Goal: Find specific page/section: Find specific page/section

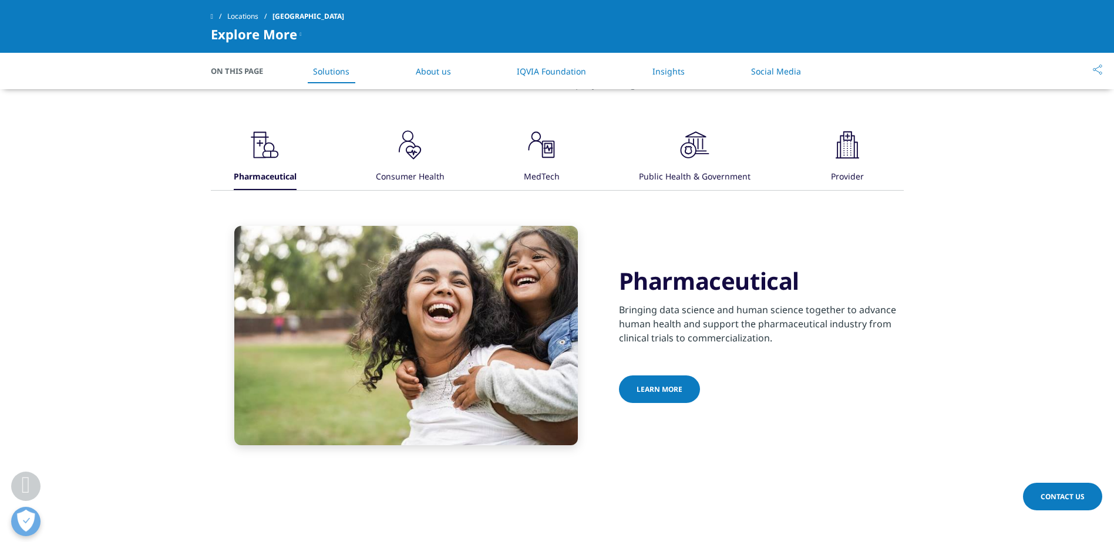
click at [446, 76] on link "About us" at bounding box center [433, 71] width 35 height 11
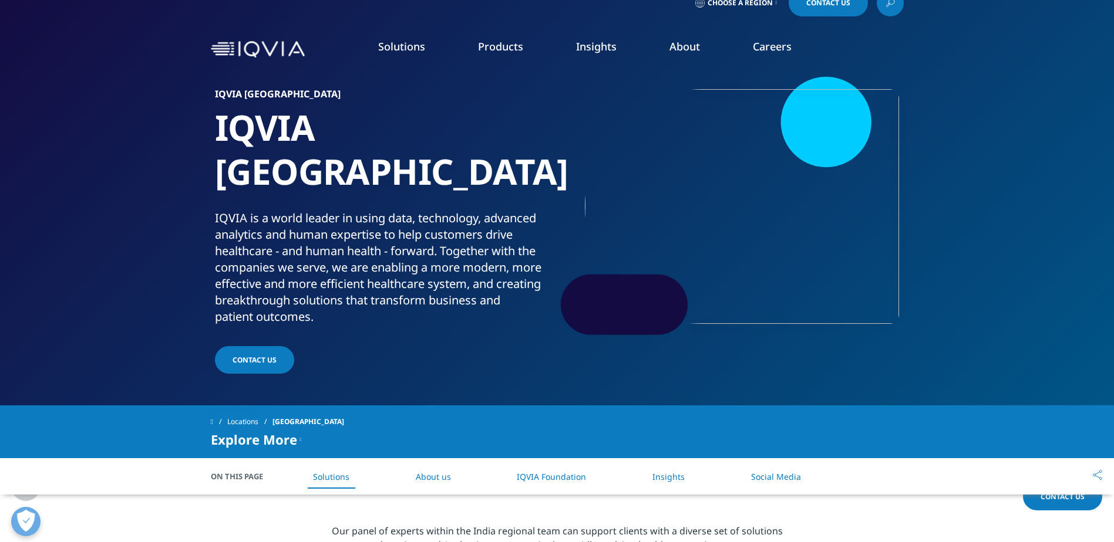
scroll to position [9, 0]
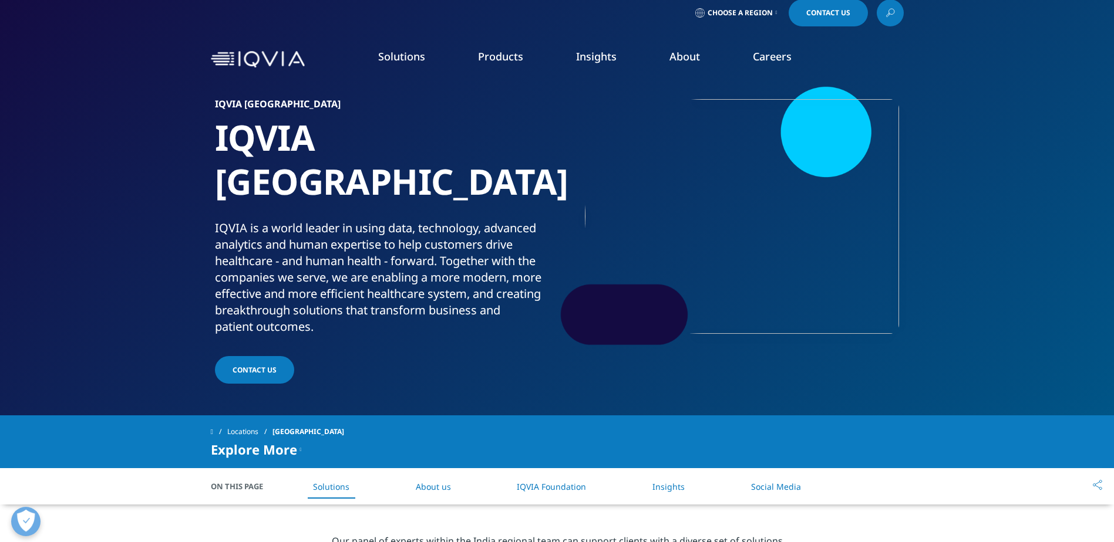
click at [255, 422] on link "Locations" at bounding box center [249, 432] width 45 height 21
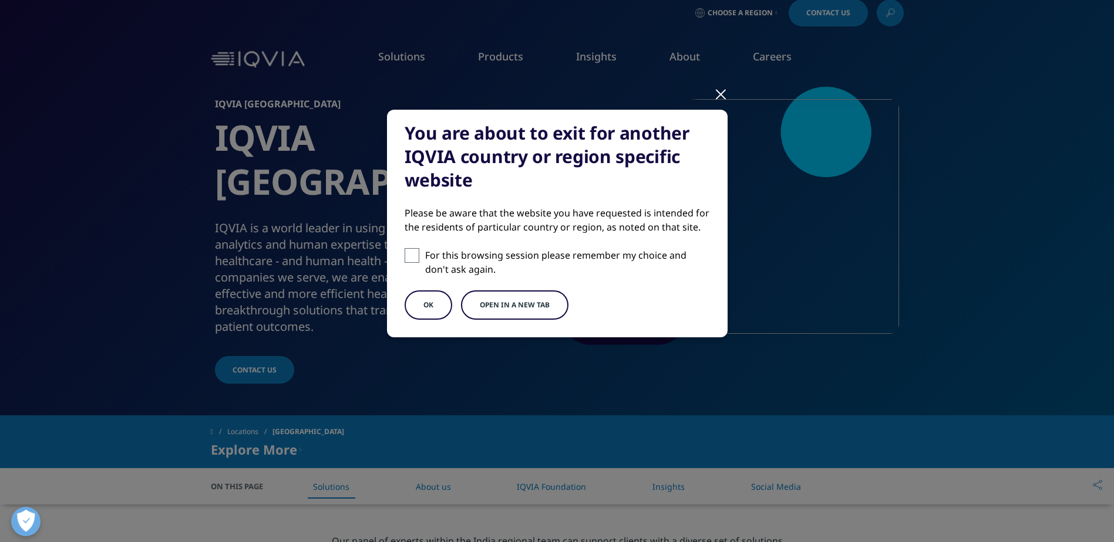
click at [421, 254] on label "For this browsing session please remember my choice and don't ask again." at bounding box center [557, 262] width 305 height 28
click at [419, 254] on input "For this browsing session please remember my choice and don't ask again." at bounding box center [412, 255] width 15 height 15
checkbox input "true"
click at [424, 298] on button "OK" at bounding box center [429, 305] width 48 height 29
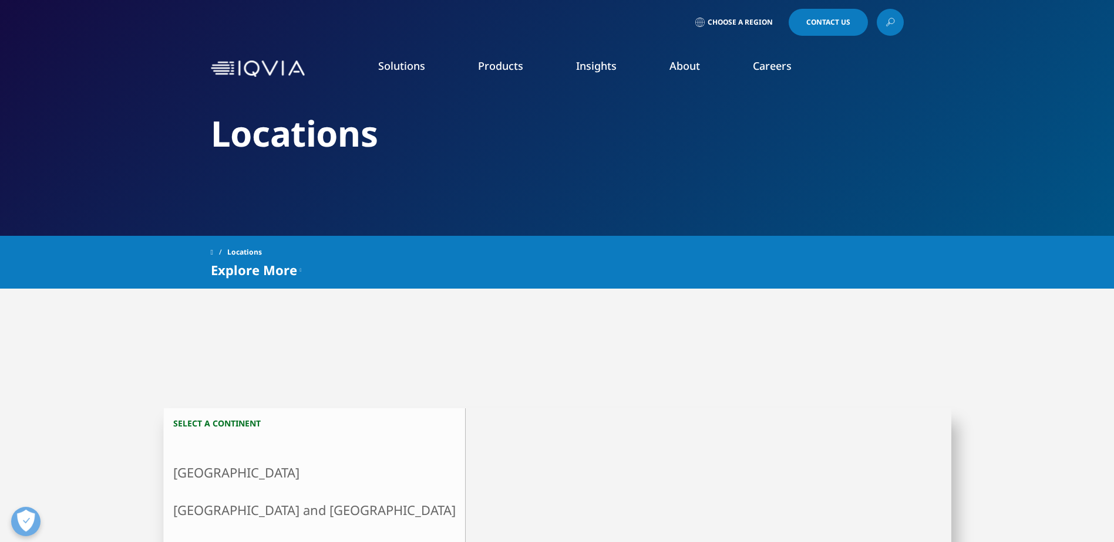
scroll to position [196, 0]
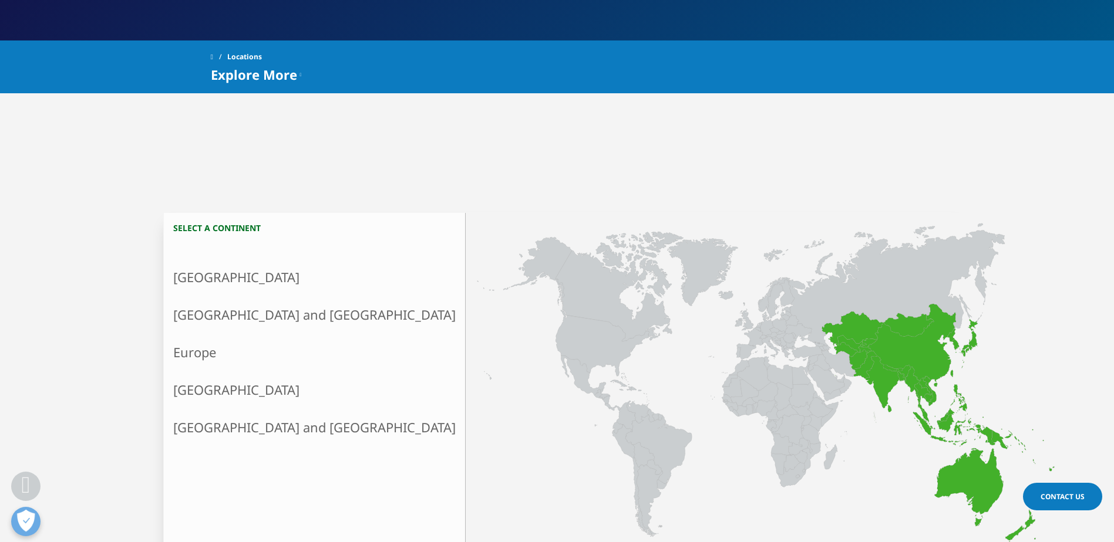
click at [223, 318] on link "[GEOGRAPHIC_DATA] and [GEOGRAPHIC_DATA]" at bounding box center [314, 315] width 301 height 38
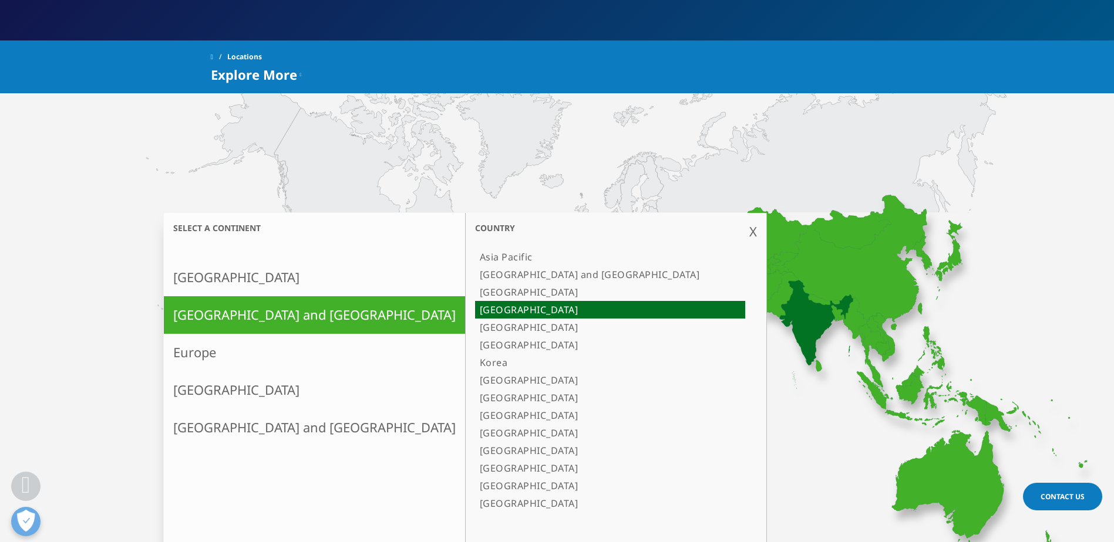
click at [779, 312] on icon at bounding box center [816, 323] width 74 height 85
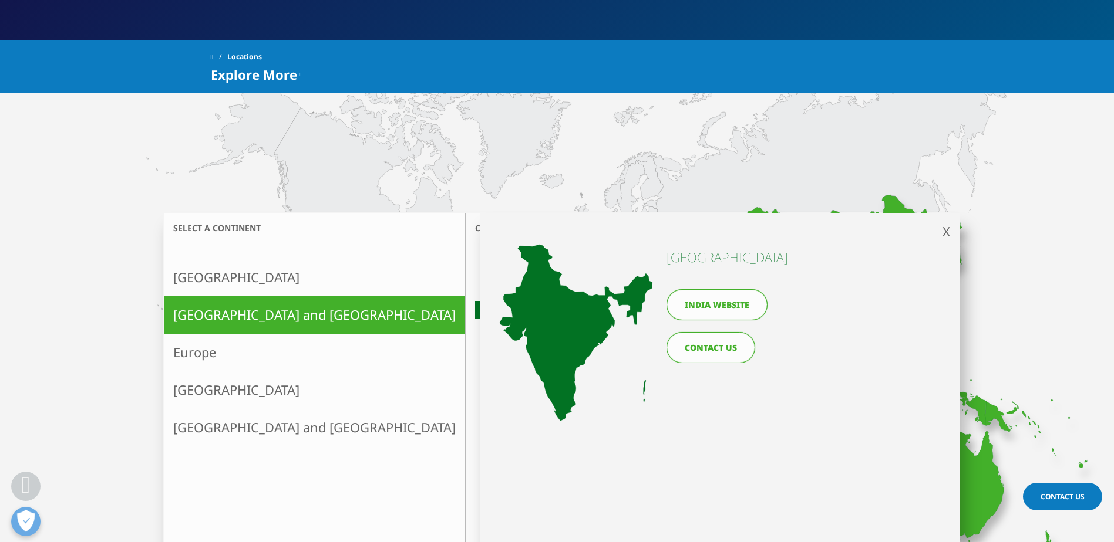
click at [708, 299] on link "India website" at bounding box center [716, 304] width 101 height 31
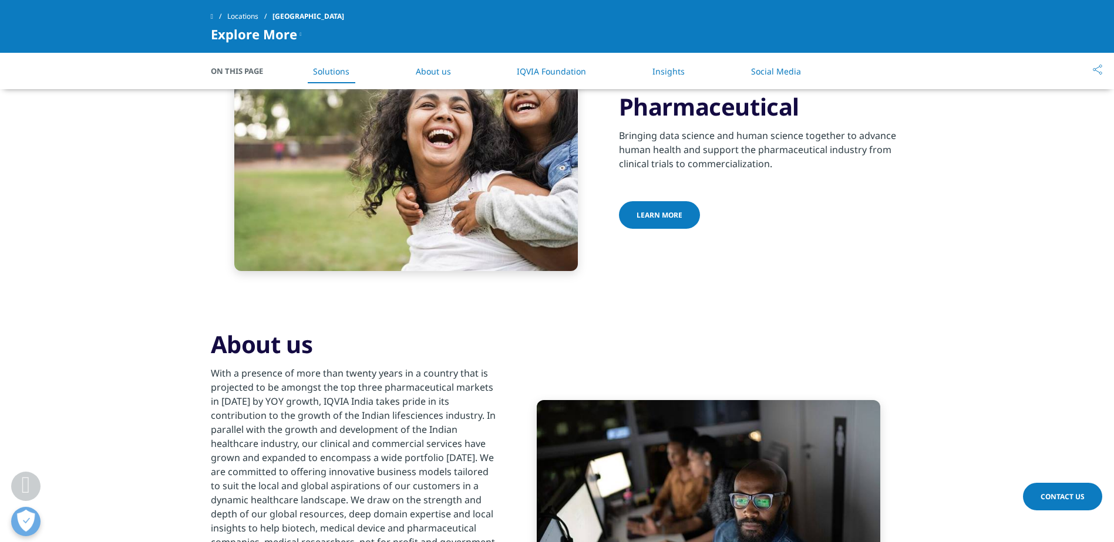
scroll to position [587, 0]
